Goal: Check status: Check status

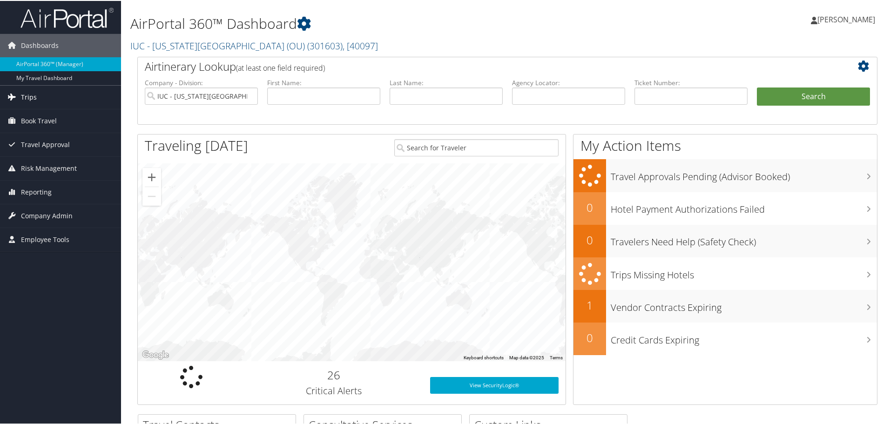
click at [43, 100] on link "Trips" at bounding box center [60, 96] width 121 height 23
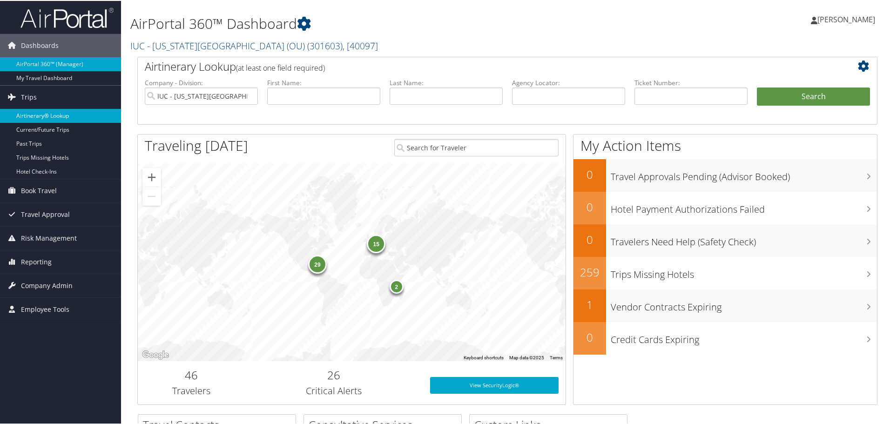
click at [44, 119] on link "Airtinerary® Lookup" at bounding box center [60, 115] width 121 height 14
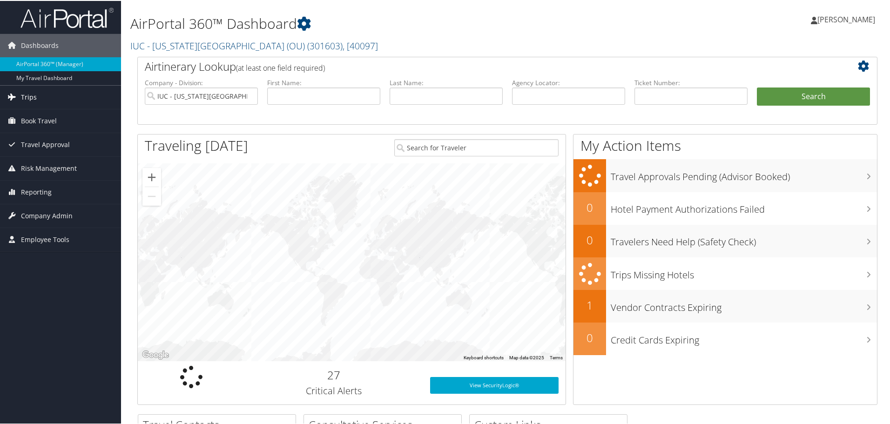
click at [42, 101] on link "Trips" at bounding box center [60, 96] width 121 height 23
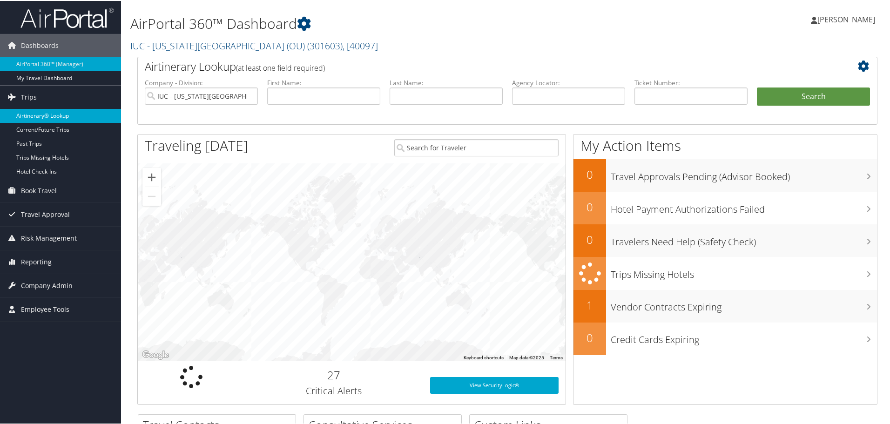
click at [52, 116] on link "Airtinerary® Lookup" at bounding box center [60, 115] width 121 height 14
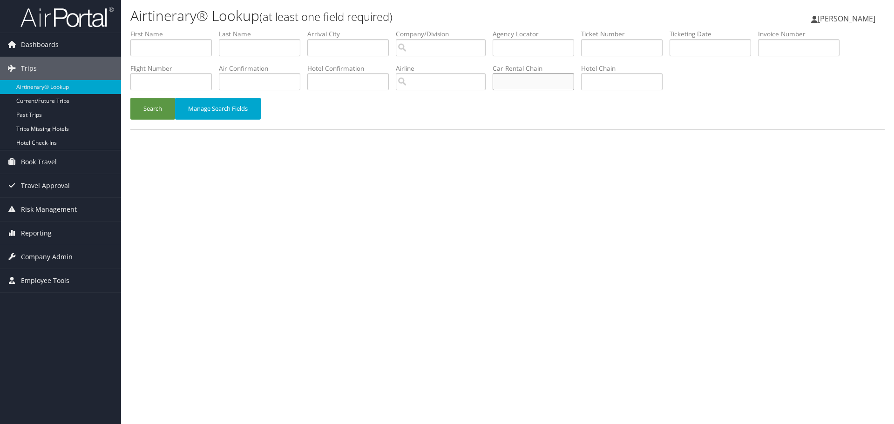
click at [537, 86] on input "text" at bounding box center [533, 81] width 81 height 17
type input "hertz"
click at [269, 52] on input "text" at bounding box center [259, 47] width 81 height 17
type input "cooper"
click at [130, 98] on button "Search" at bounding box center [152, 109] width 45 height 22
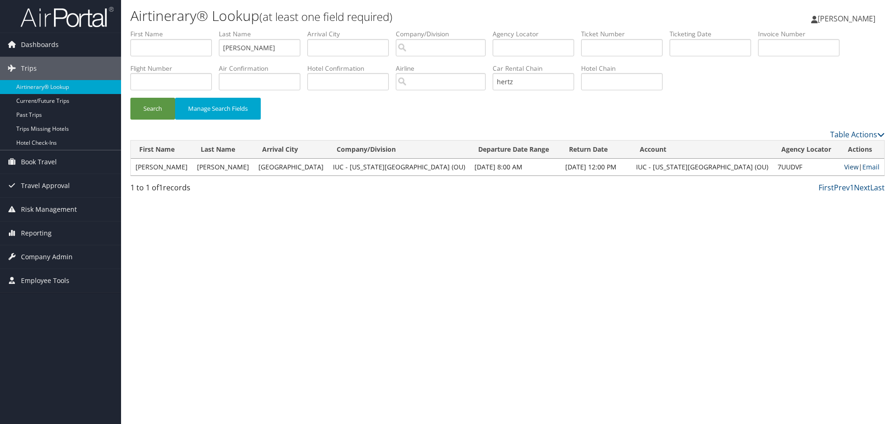
click at [844, 169] on link "View" at bounding box center [851, 166] width 14 height 9
